Goal: Transaction & Acquisition: Purchase product/service

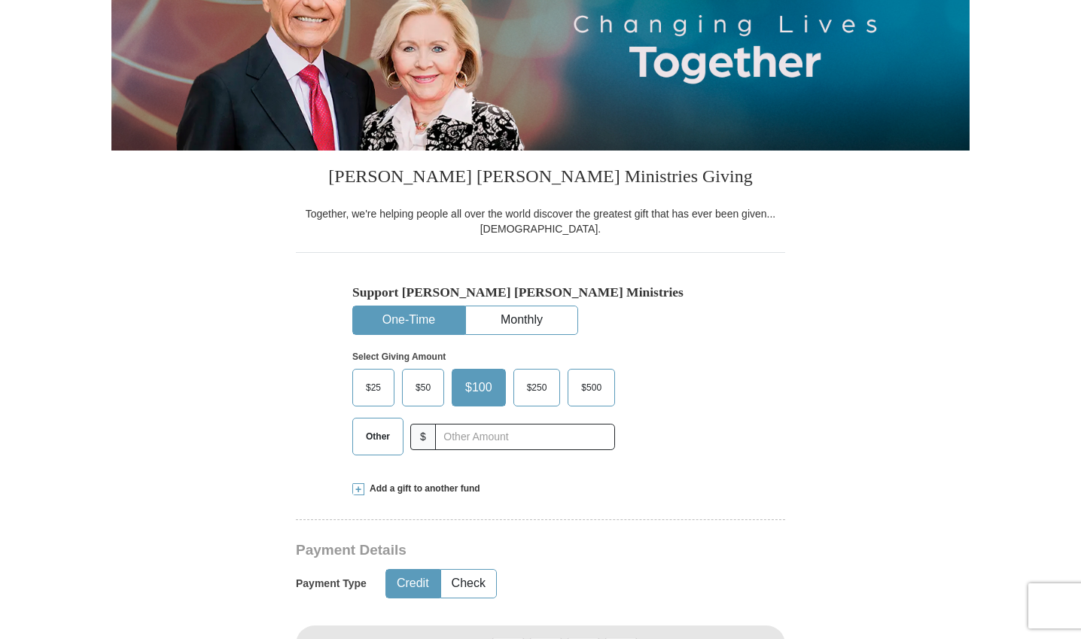
scroll to position [297, 0]
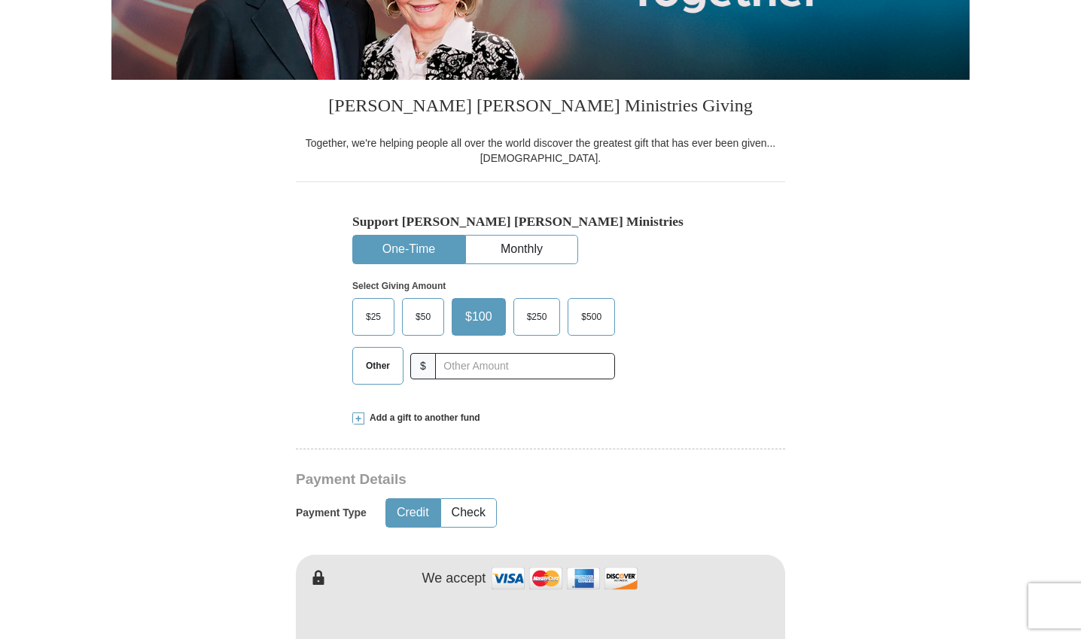
click at [383, 360] on span "Other" at bounding box center [377, 366] width 39 height 23
click at [0, 0] on input "Other" at bounding box center [0, 0] width 0 height 0
click at [499, 374] on input "text" at bounding box center [524, 366] width 167 height 26
click at [715, 349] on div "Select Giving Amount Amount must be a valid number The total gift cannot be les…" at bounding box center [540, 330] width 377 height 132
click at [469, 372] on input "text" at bounding box center [524, 366] width 167 height 26
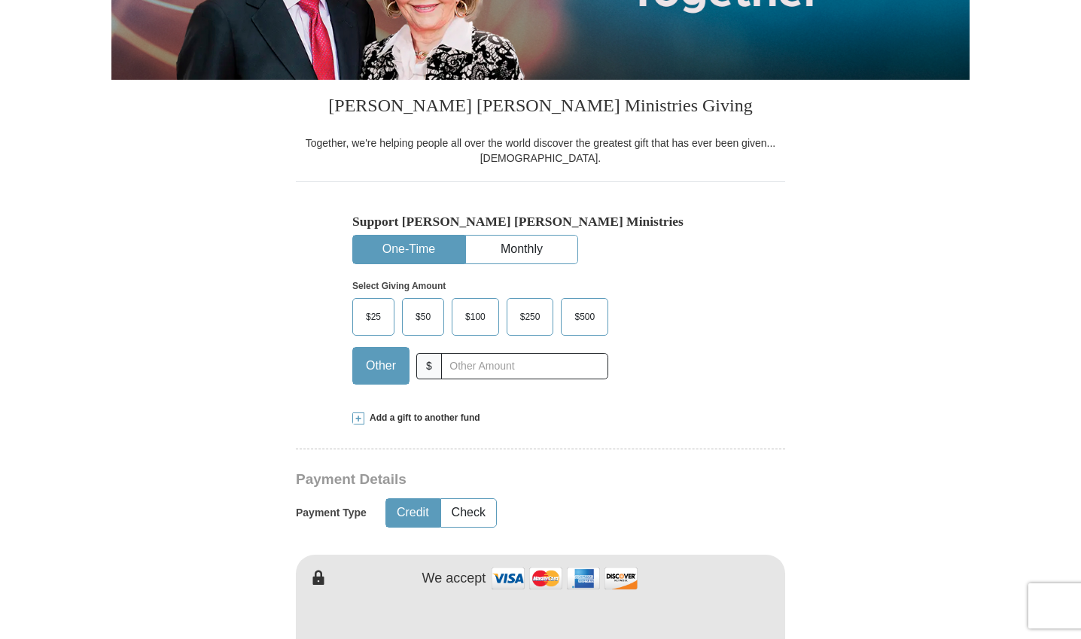
click at [685, 358] on div "Select Giving Amount Amount must be a valid number The total gift cannot be les…" at bounding box center [540, 330] width 377 height 132
click at [529, 366] on input "text" at bounding box center [524, 366] width 167 height 26
type input "525"
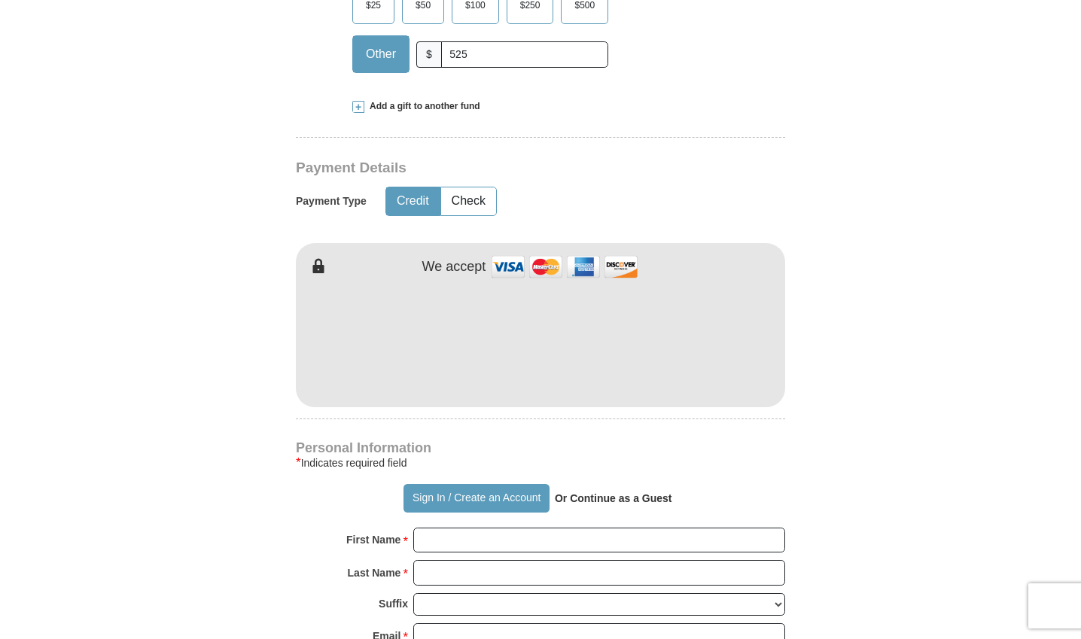
scroll to position [621, 0]
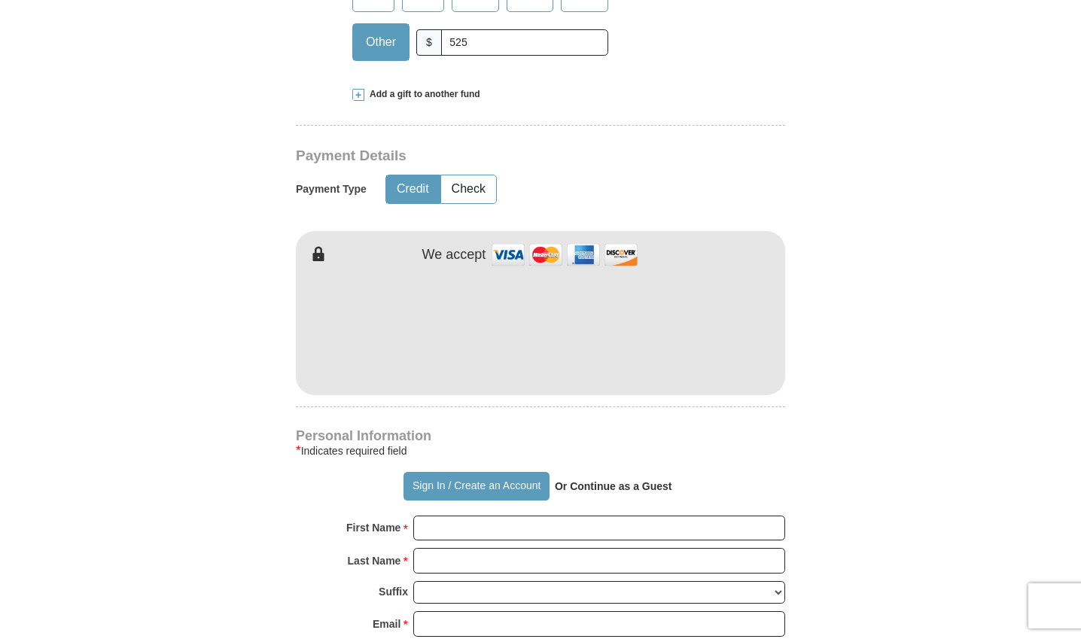
click at [922, 420] on form "Already have an account? Sign in for faster giving. Don't have an account? Crea…" at bounding box center [540, 362] width 858 height 1847
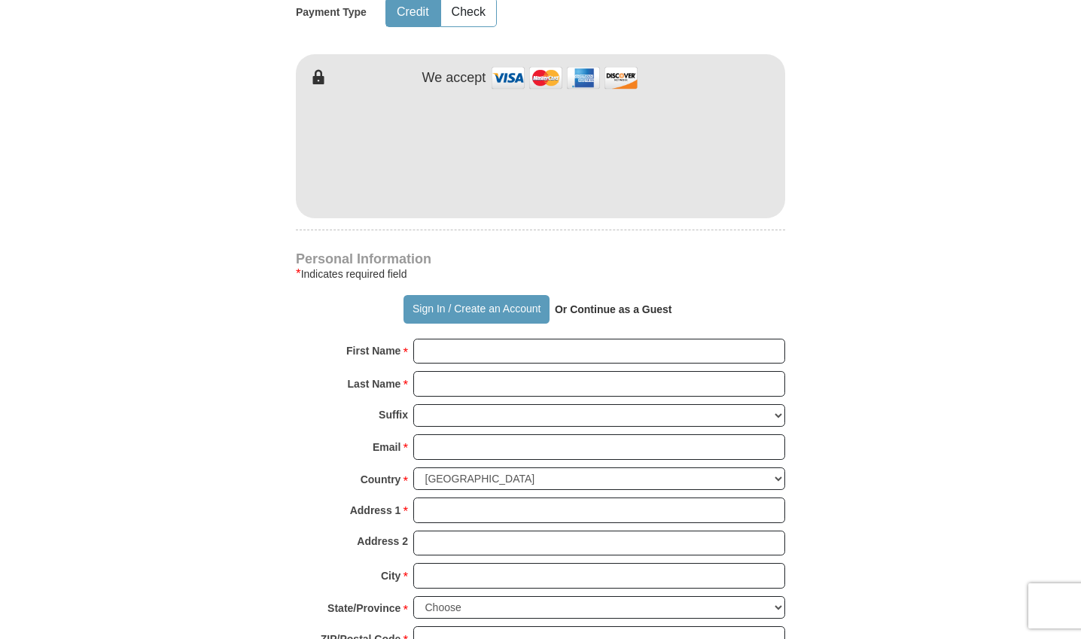
scroll to position [822, 0]
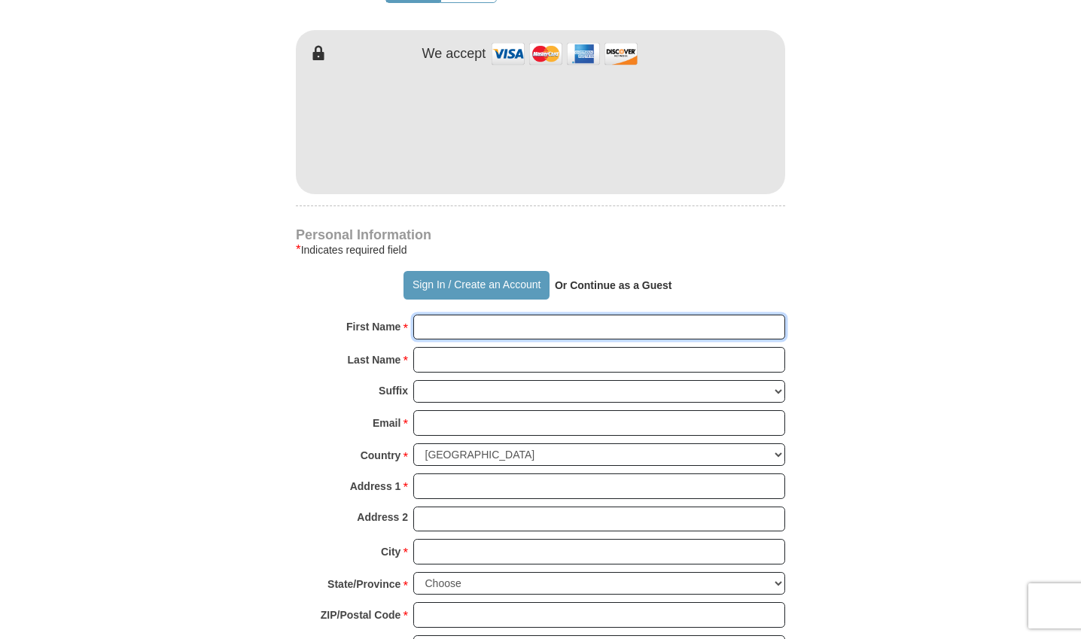
click at [448, 331] on input "First Name *" at bounding box center [599, 328] width 372 height 26
type input "[PERSON_NAME]"
type input "Rey"
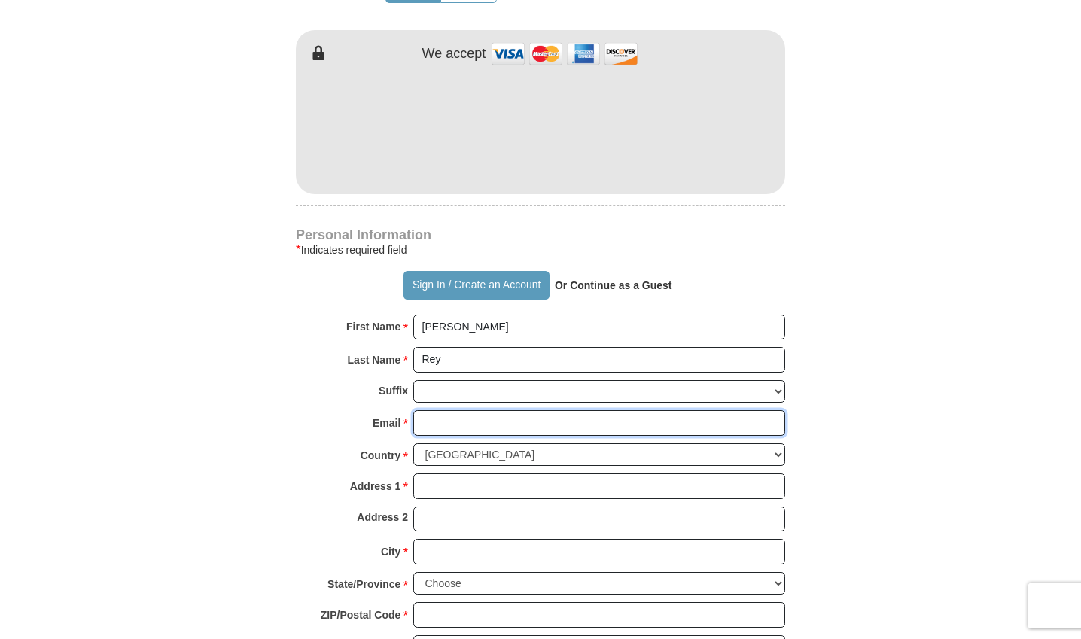
type input "[EMAIL_ADDRESS][DOMAIN_NAME]"
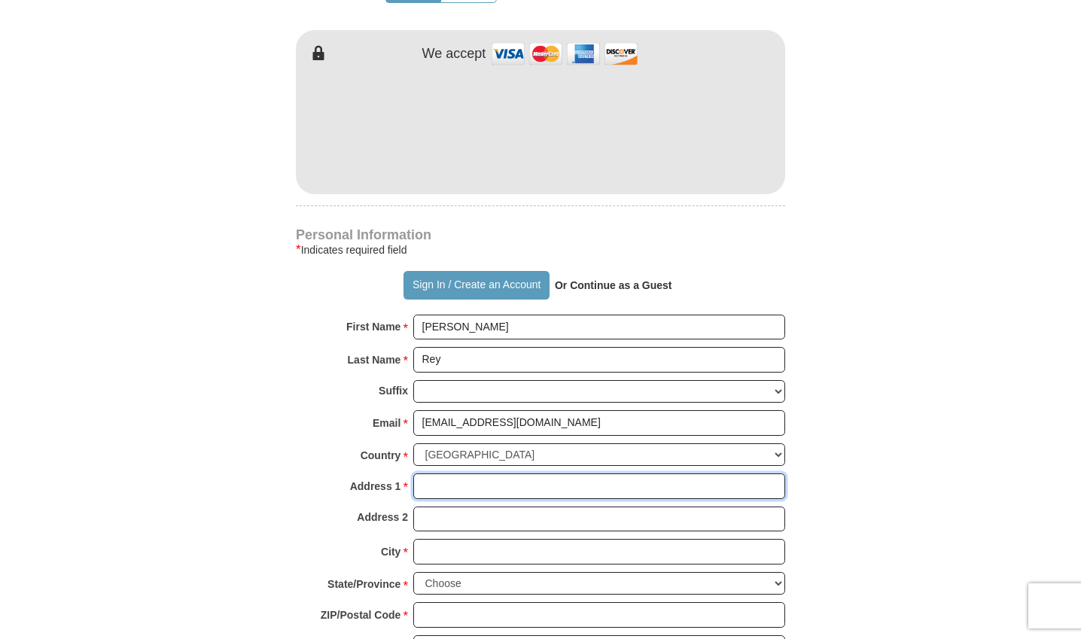
type input "[STREET_ADDRESS][PERSON_NAME]"
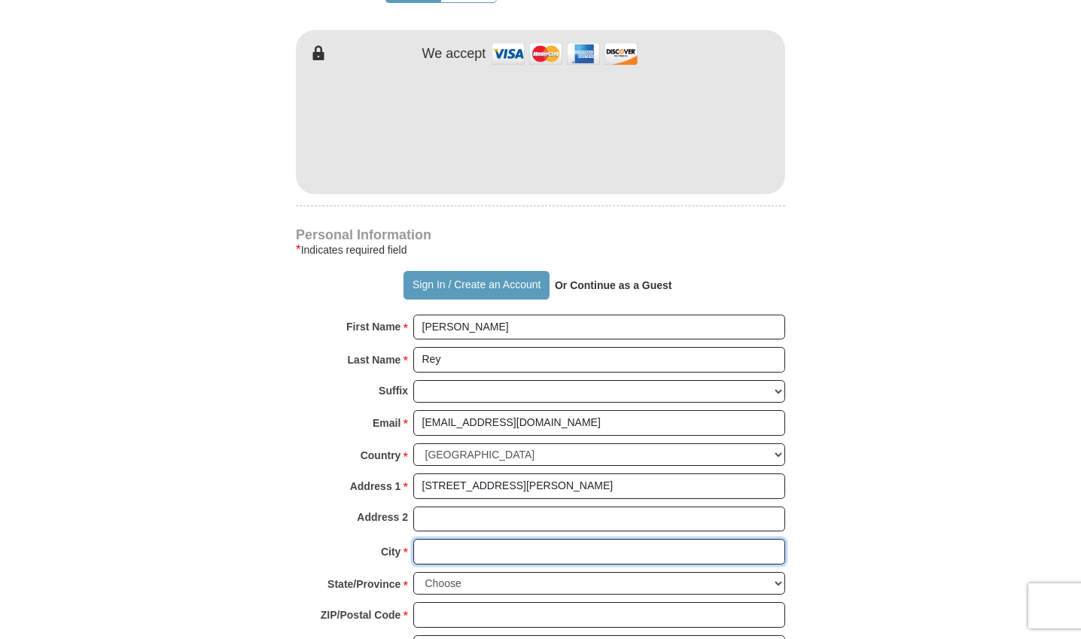
type input "[GEOGRAPHIC_DATA]"
select select "[GEOGRAPHIC_DATA]"
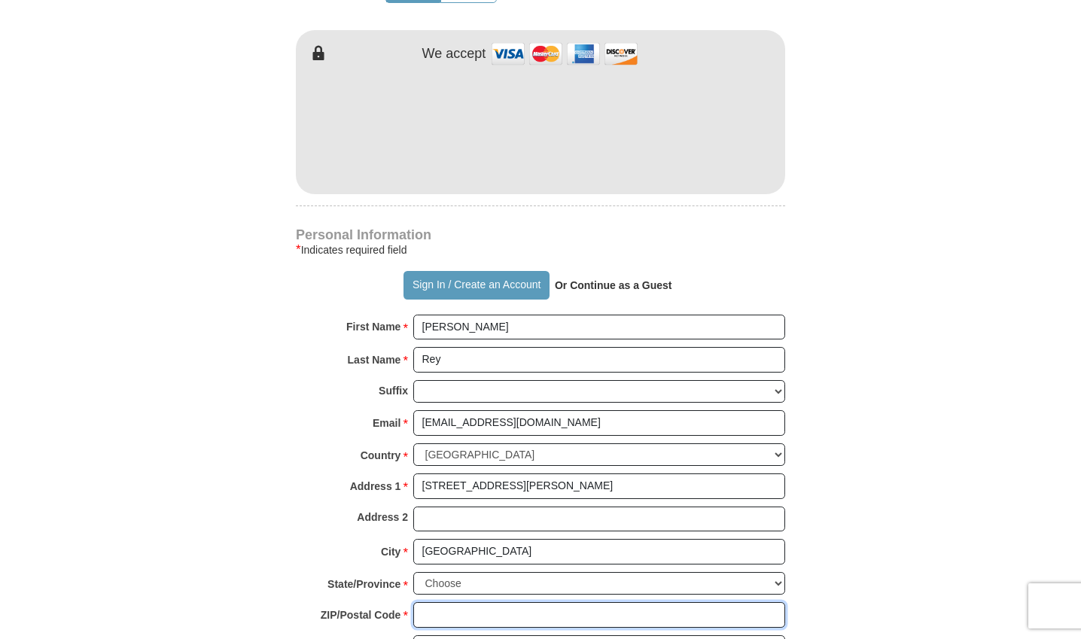
type input "76131"
type input "4015560978"
click at [892, 436] on form "Already have an account? Sign in for faster giving. Don't have an account? Crea…" at bounding box center [540, 161] width 858 height 1847
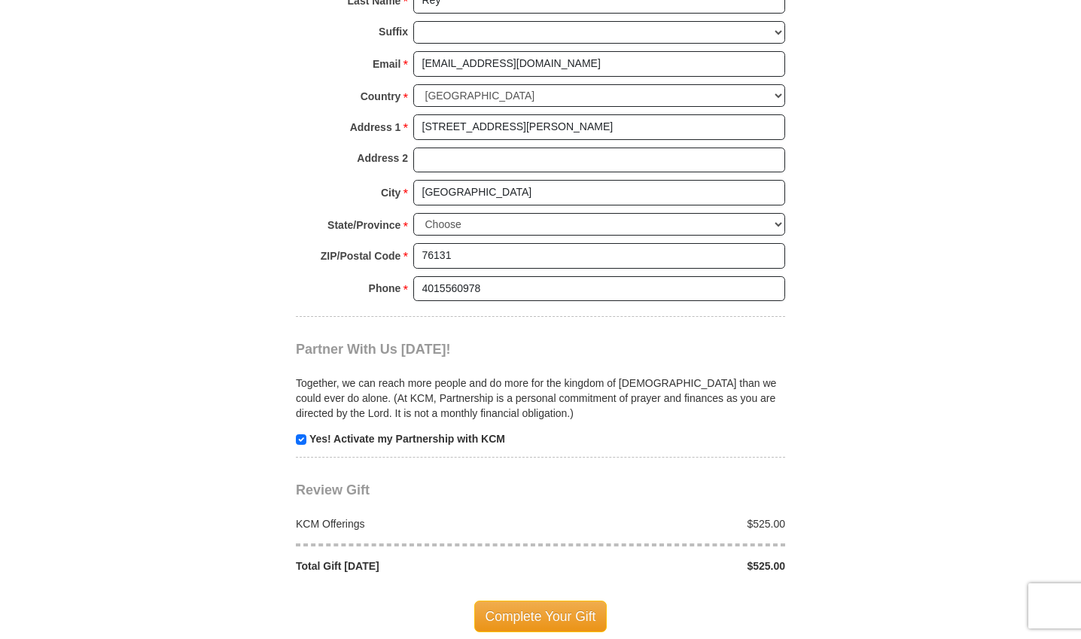
scroll to position [1236, 0]
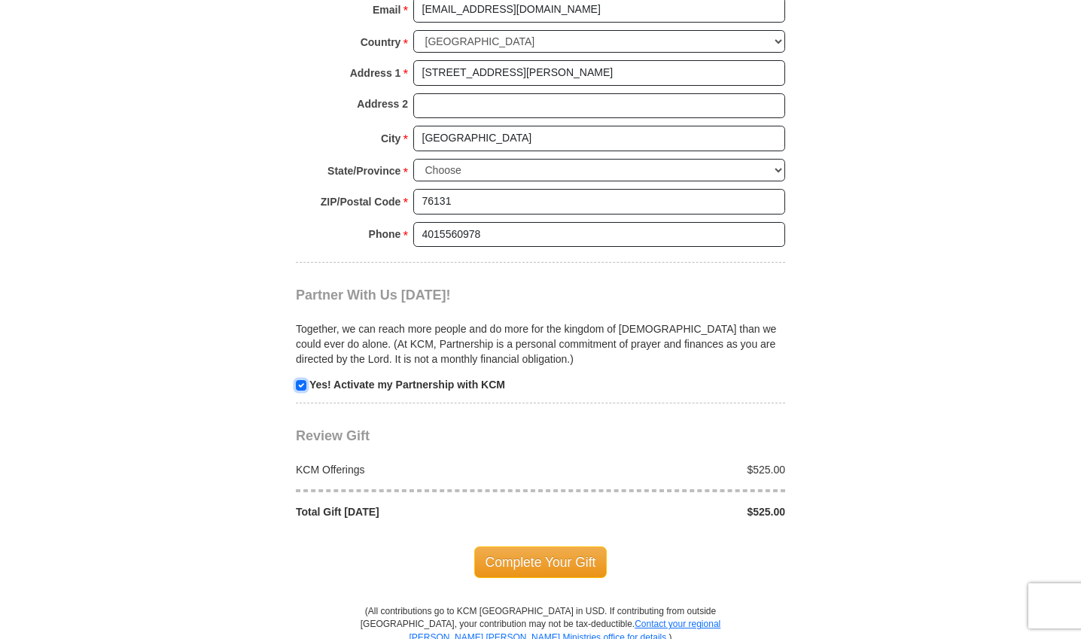
click at [296, 384] on input "checkbox" at bounding box center [301, 385] width 11 height 11
checkbox input "false"
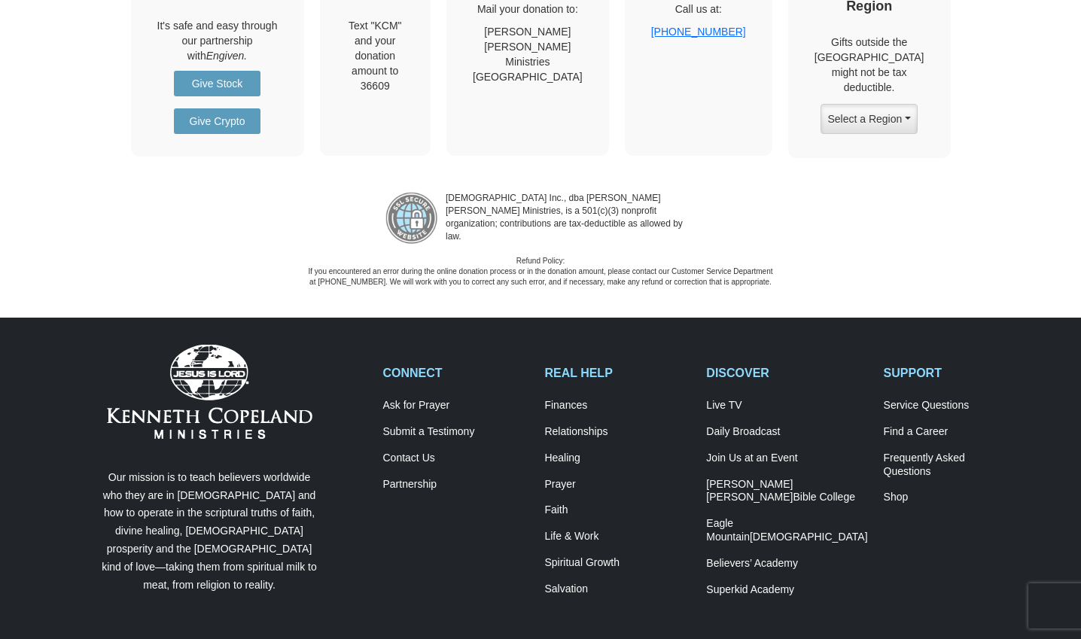
scroll to position [1730, 0]
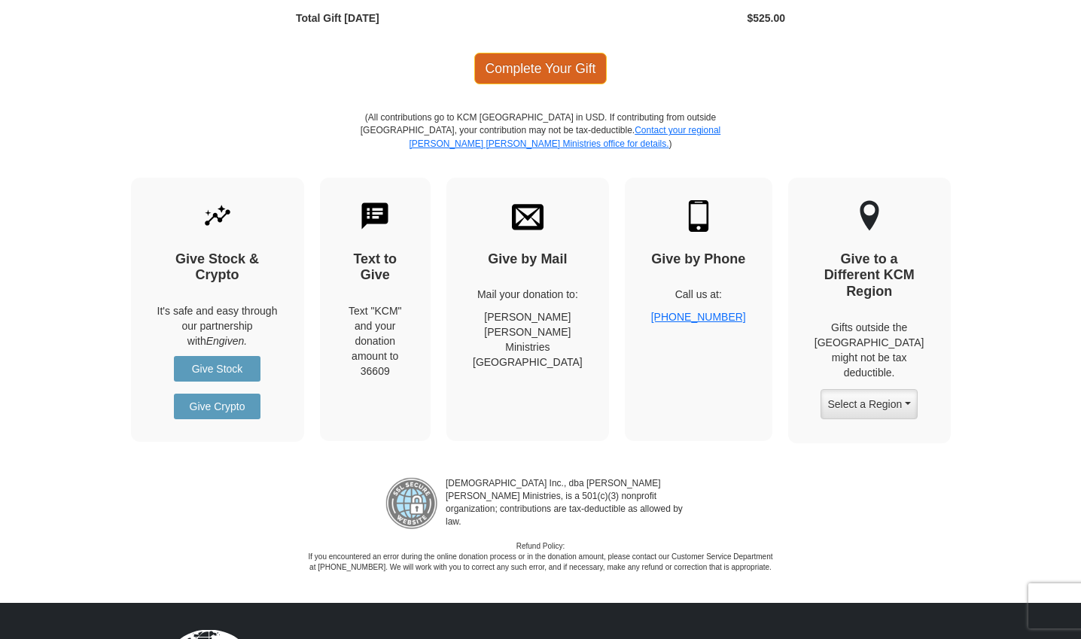
click at [562, 76] on span "Complete Your Gift" at bounding box center [540, 69] width 133 height 32
